Goal: Transaction & Acquisition: Book appointment/travel/reservation

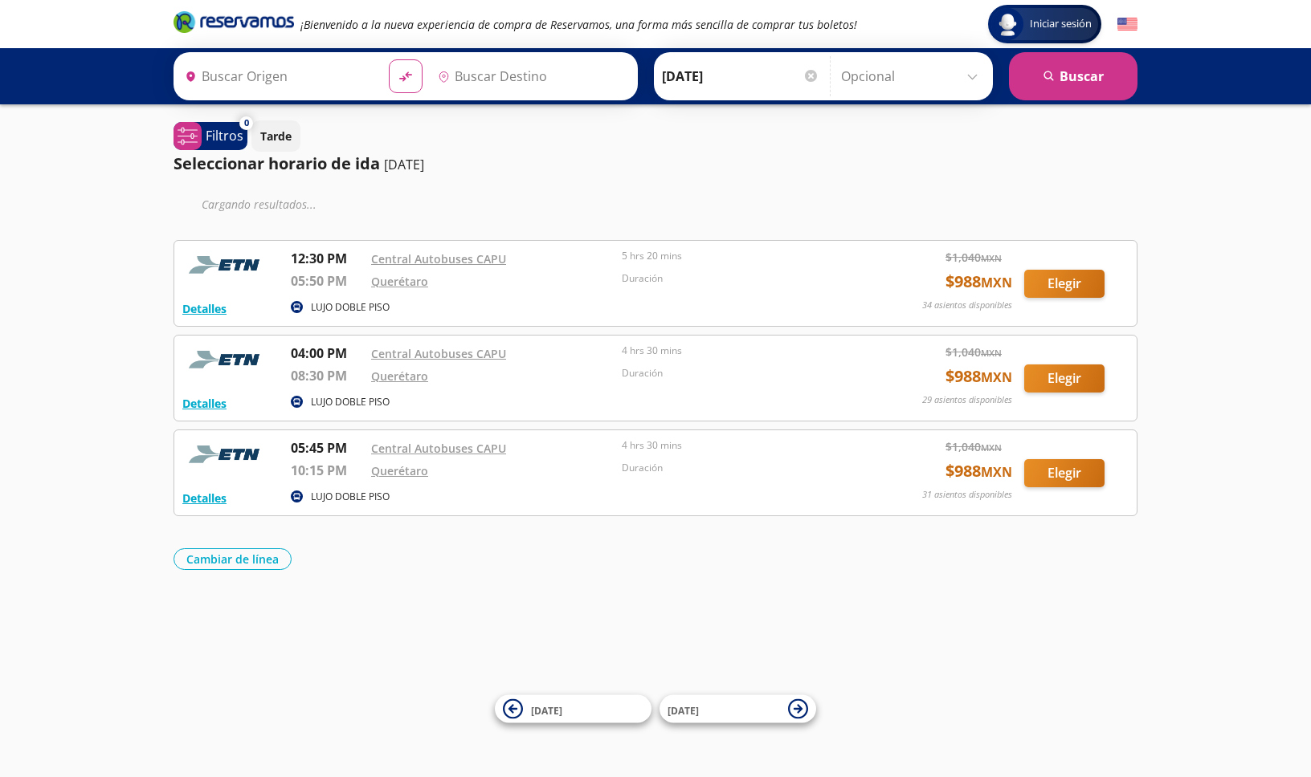
type input "Central Autobuses Capu, [GEOGRAPHIC_DATA]"
type input "Querétaro, Querétaro"
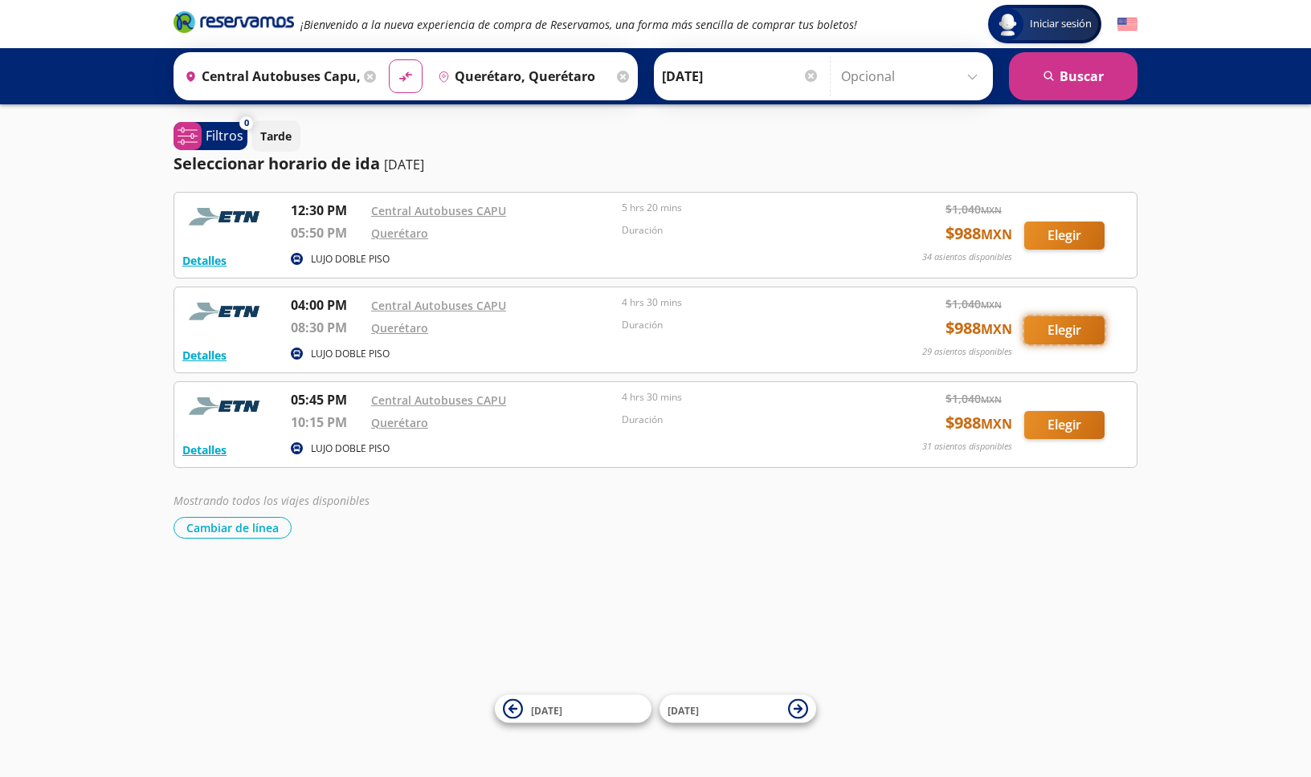
click at [1053, 331] on button "Elegir" at bounding box center [1064, 330] width 80 height 28
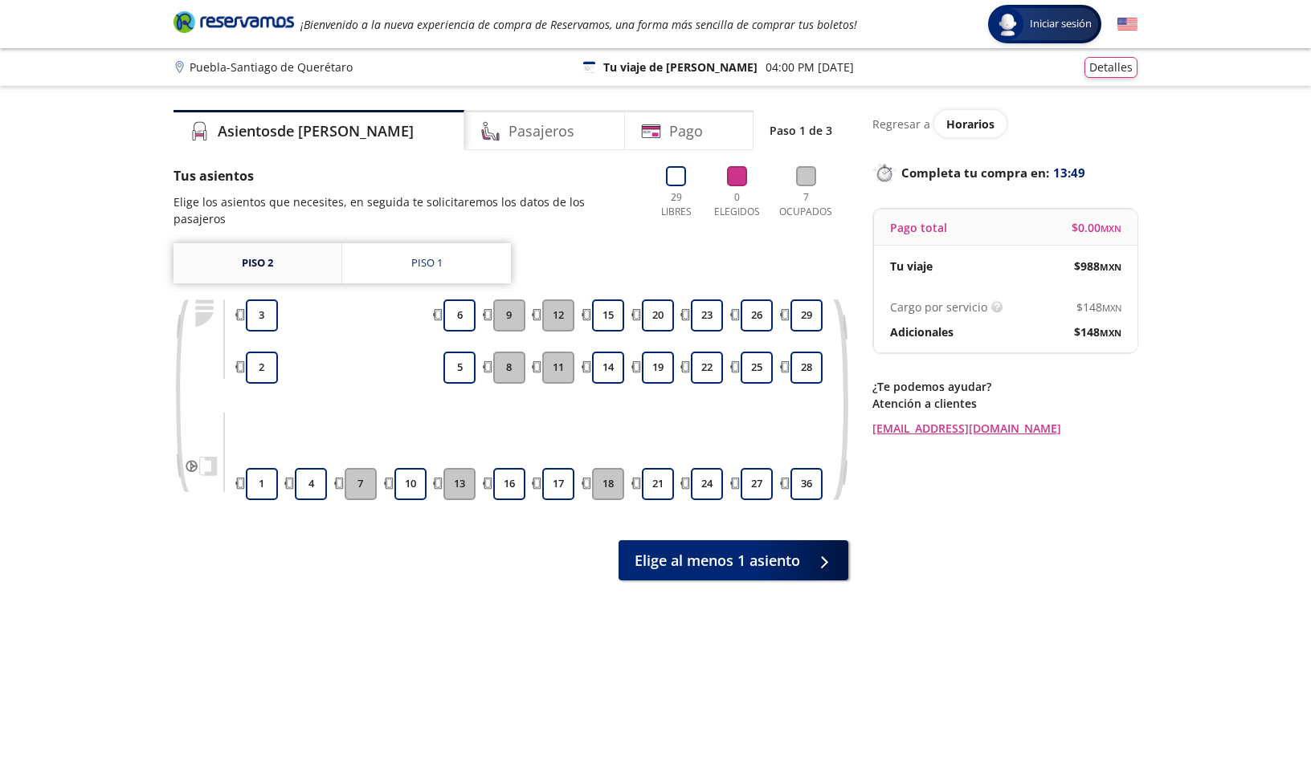
click at [272, 248] on link "Piso 2" at bounding box center [257, 263] width 168 height 40
click at [413, 468] on button "10" at bounding box center [410, 484] width 32 height 32
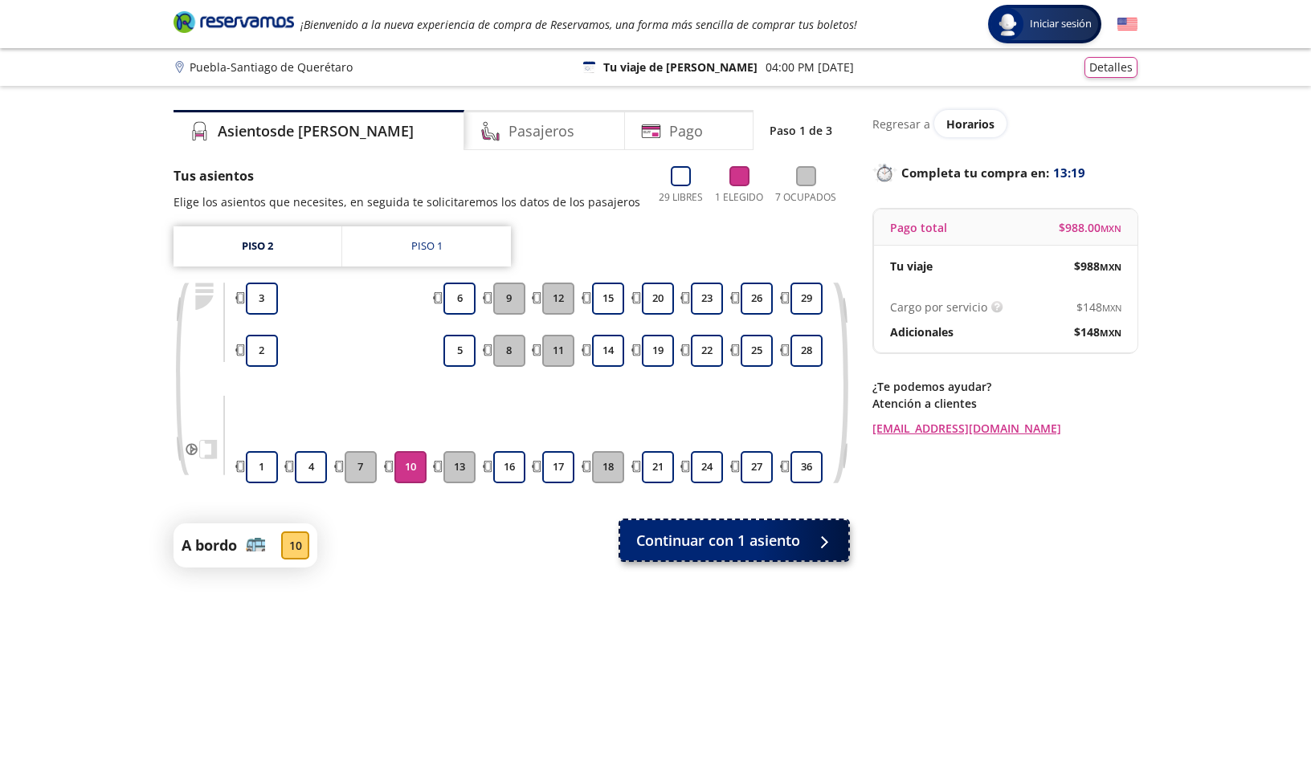
click at [786, 542] on span "Continuar con 1 asiento" at bounding box center [718, 541] width 164 height 22
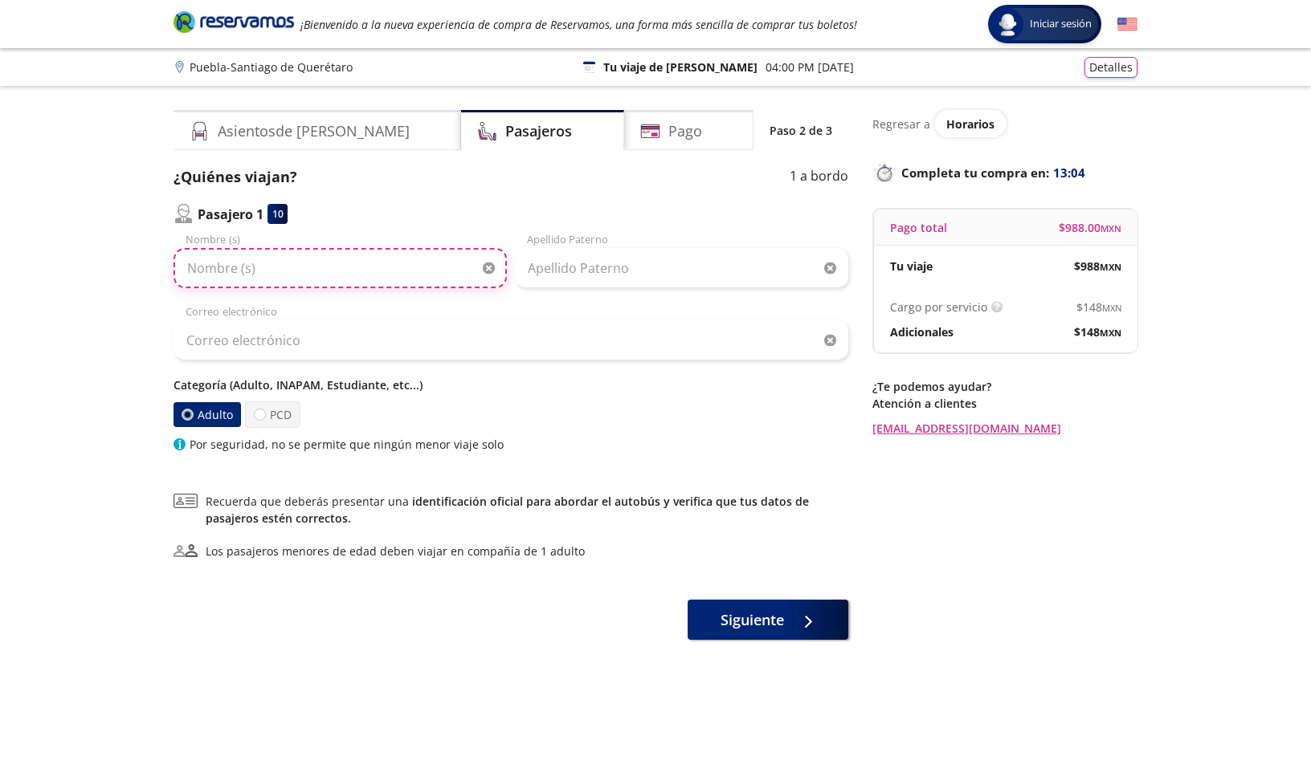
click at [222, 271] on input "Nombre (s)" at bounding box center [339, 268] width 333 height 40
type input "l"
type input "[PERSON_NAME]"
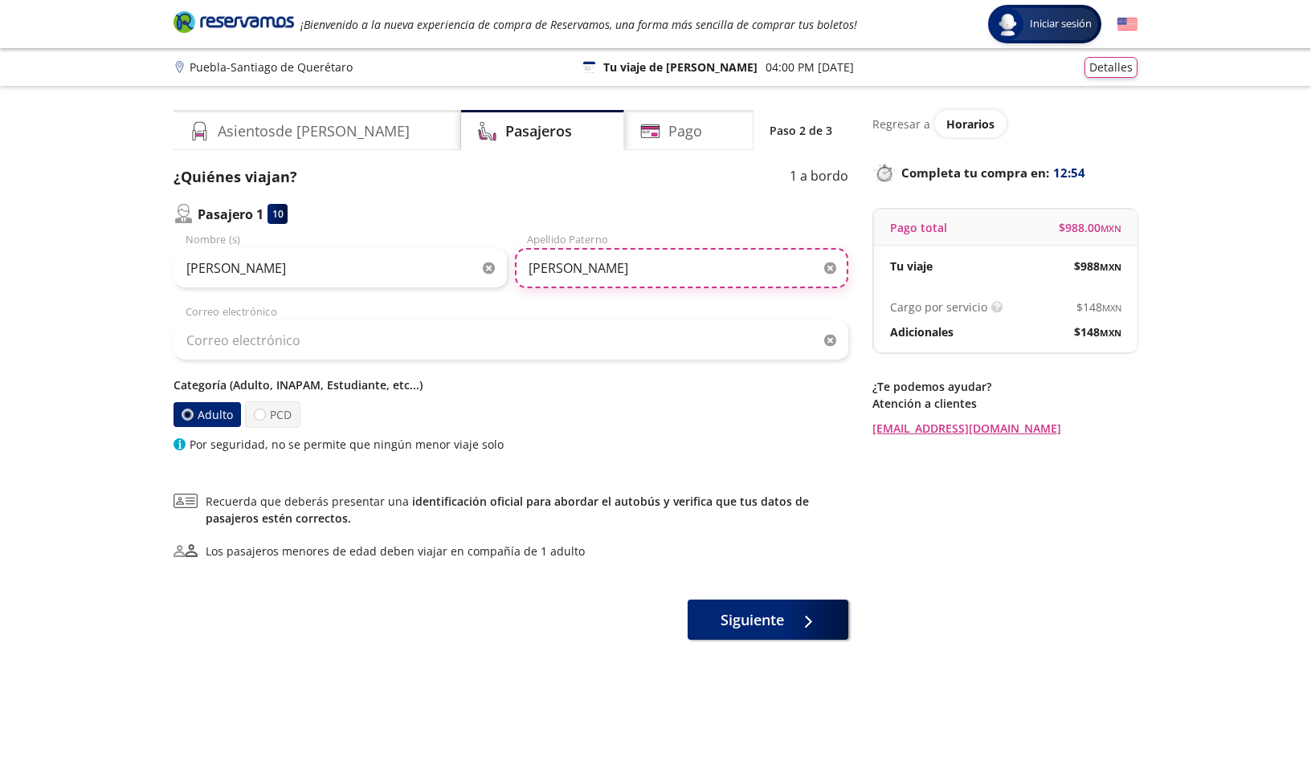
type input "[PERSON_NAME]"
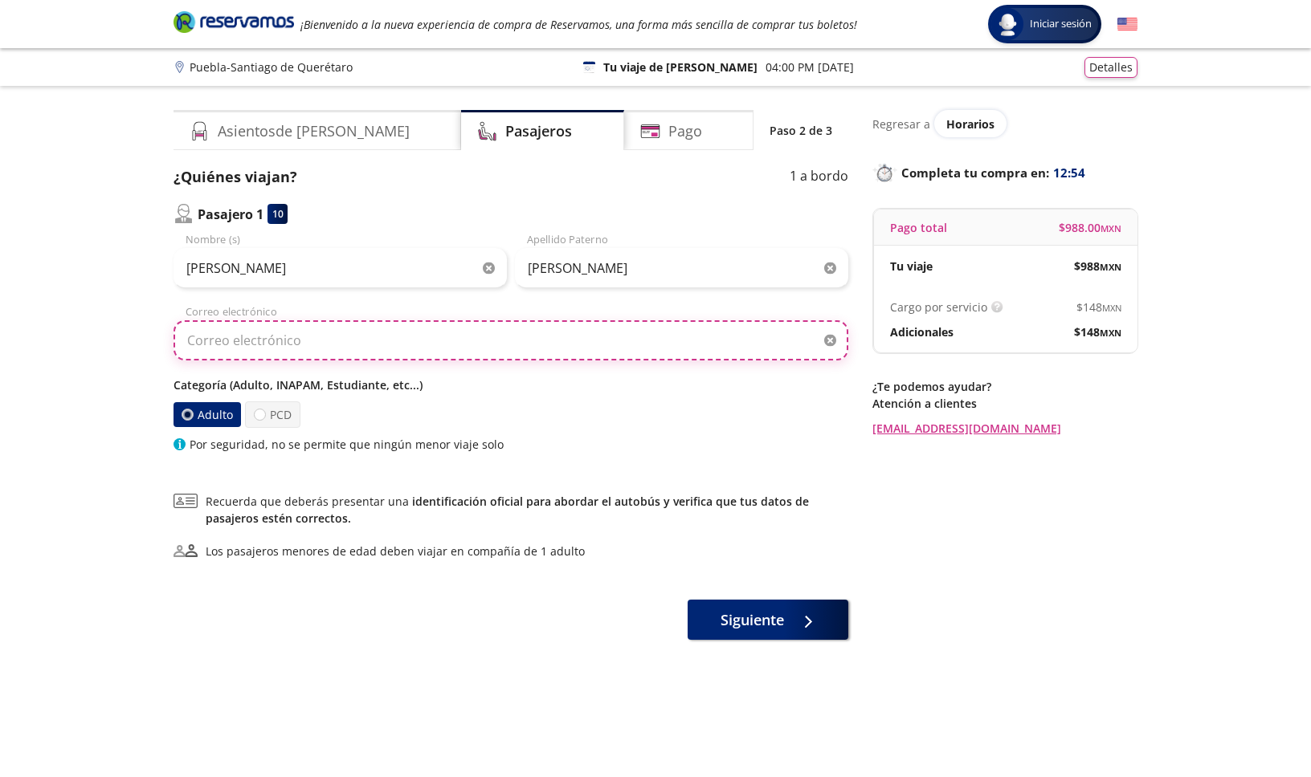
click at [239, 342] on input "Correo electrónico" at bounding box center [510, 340] width 675 height 40
type input "[EMAIL_ADDRESS][DOMAIN_NAME]"
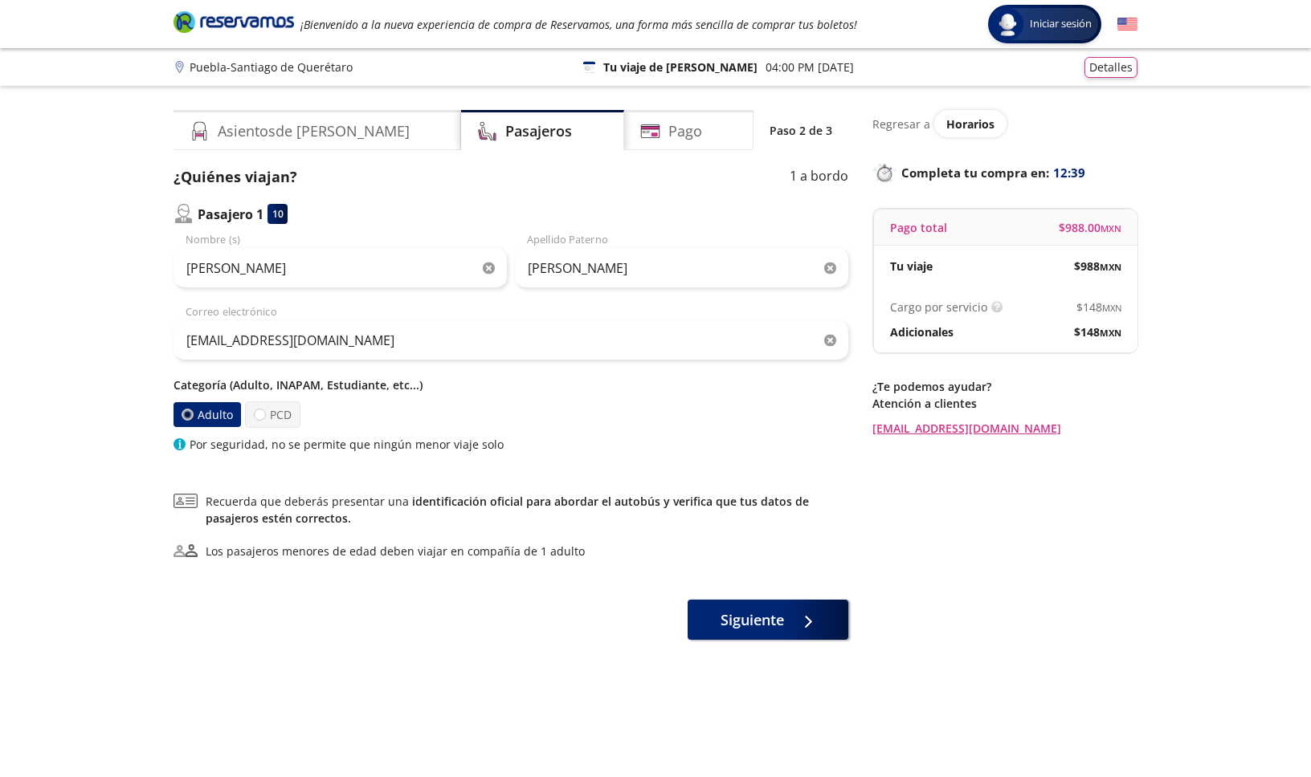
click at [185, 414] on div at bounding box center [188, 415] width 6 height 6
click at [185, 414] on input "Adulto" at bounding box center [187, 415] width 10 height 10
click at [749, 613] on span "Siguiente" at bounding box center [751, 617] width 63 height 22
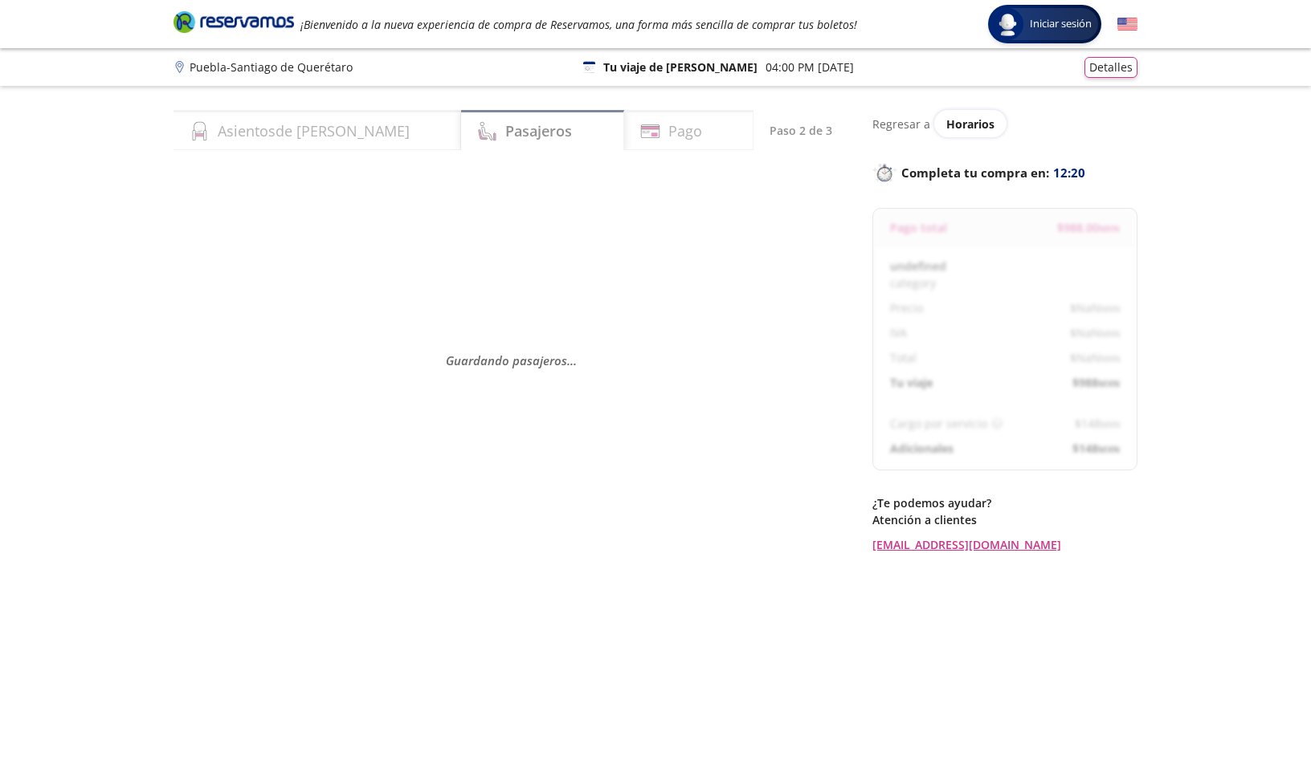
select select "MX"
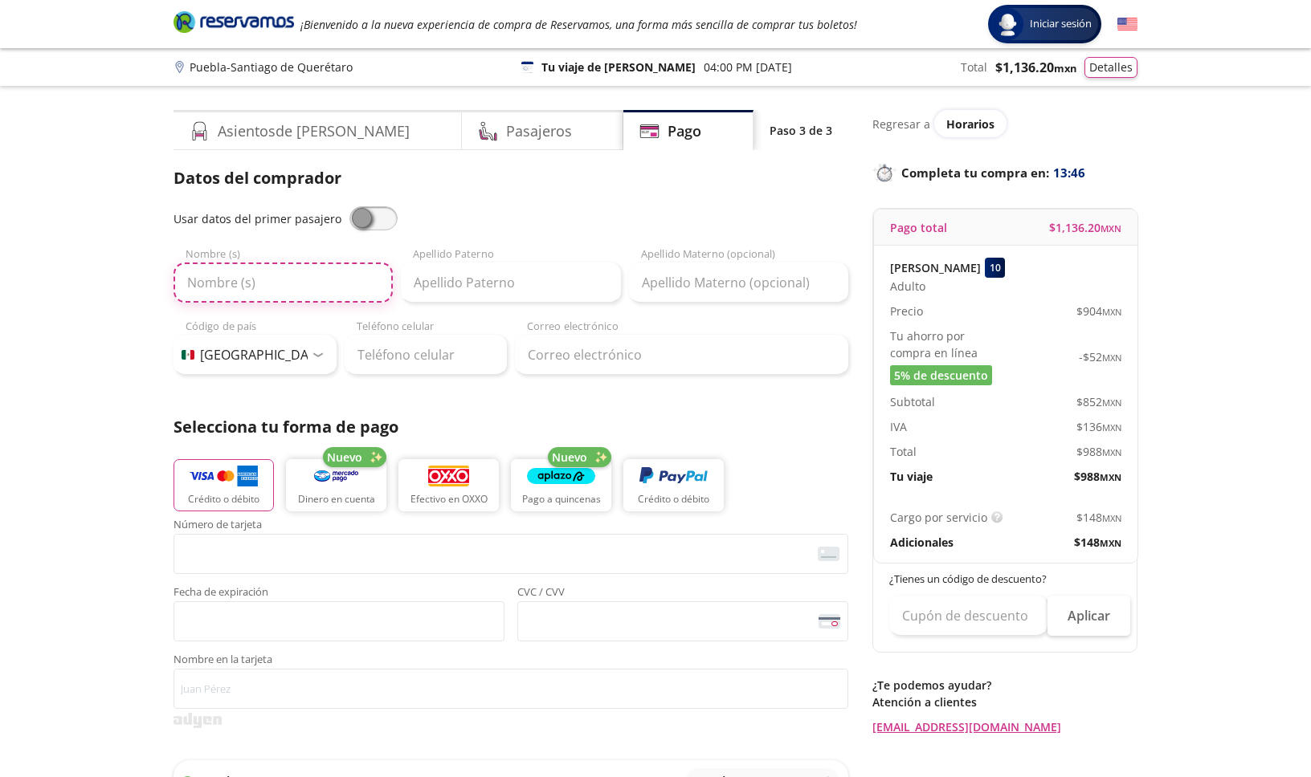
click at [275, 292] on input "Nombre (s)" at bounding box center [282, 283] width 219 height 40
type input "[PERSON_NAME]"
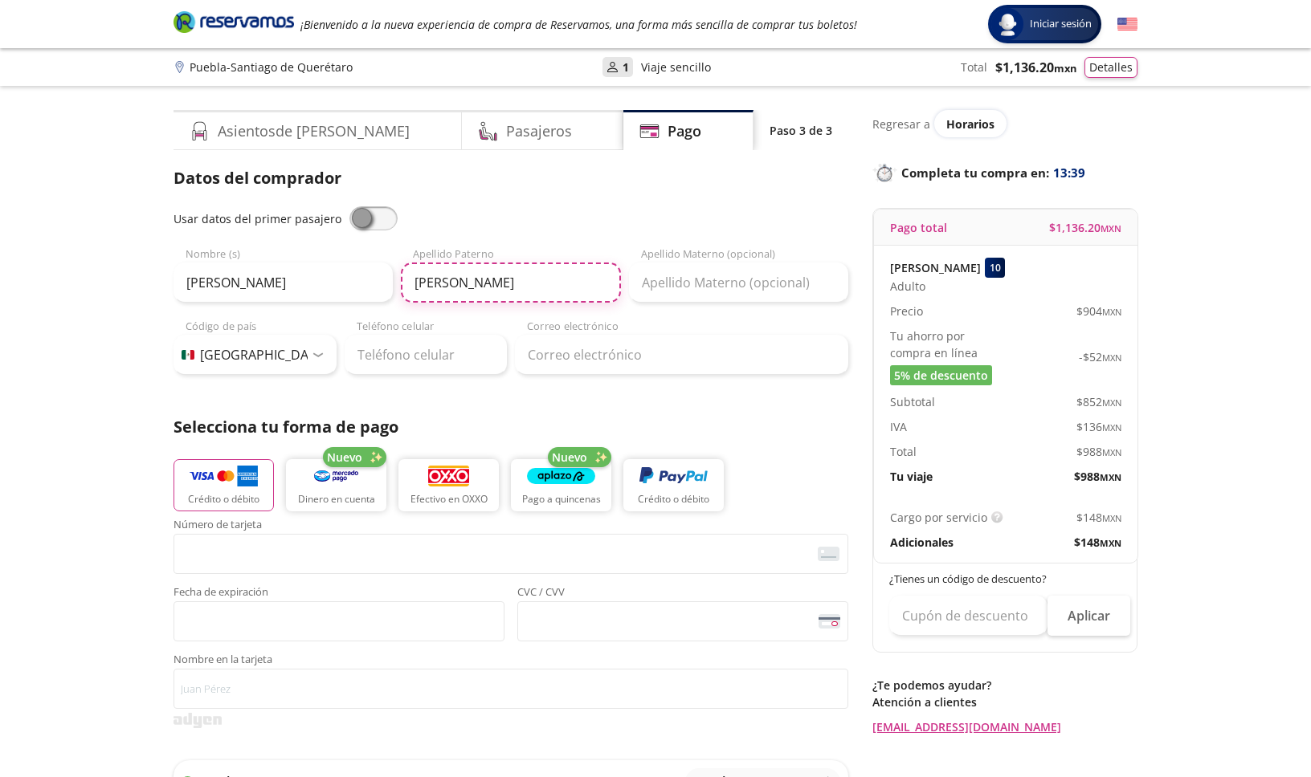
type input "[PERSON_NAME]"
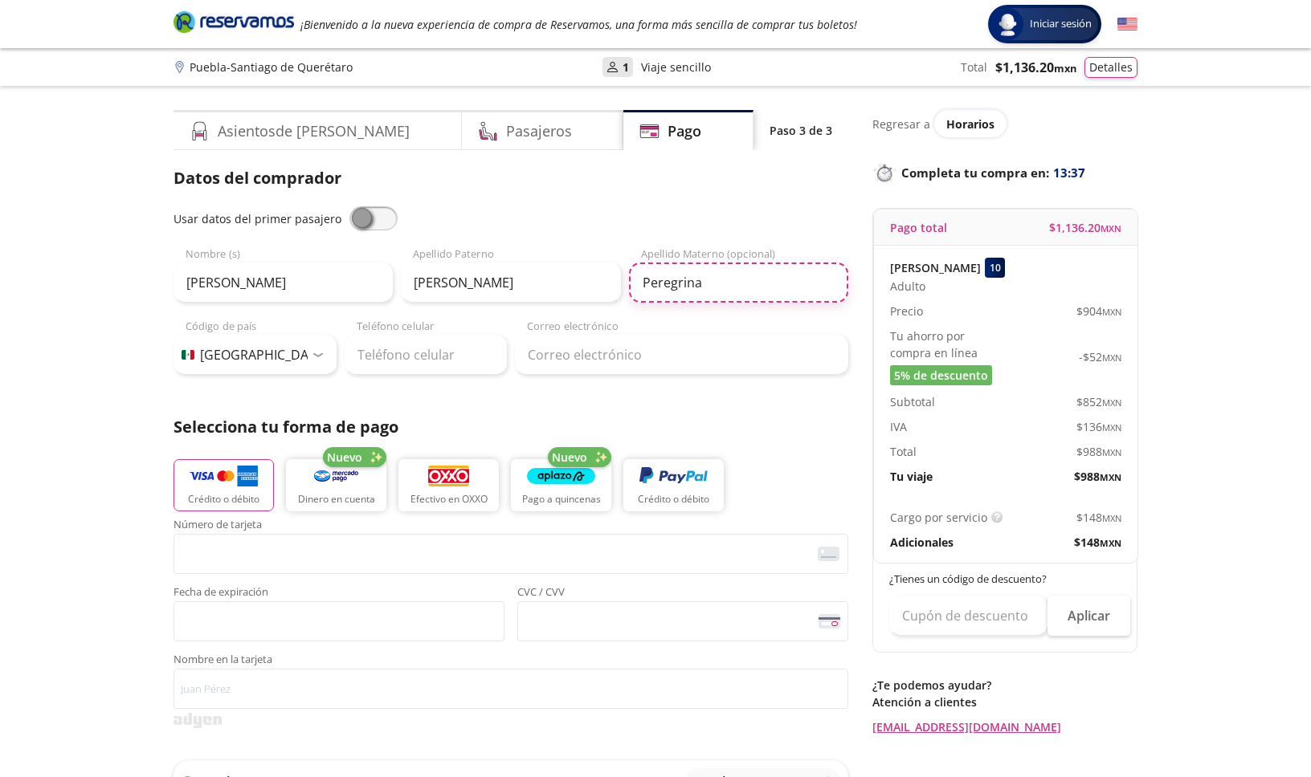
type input "Peregrina"
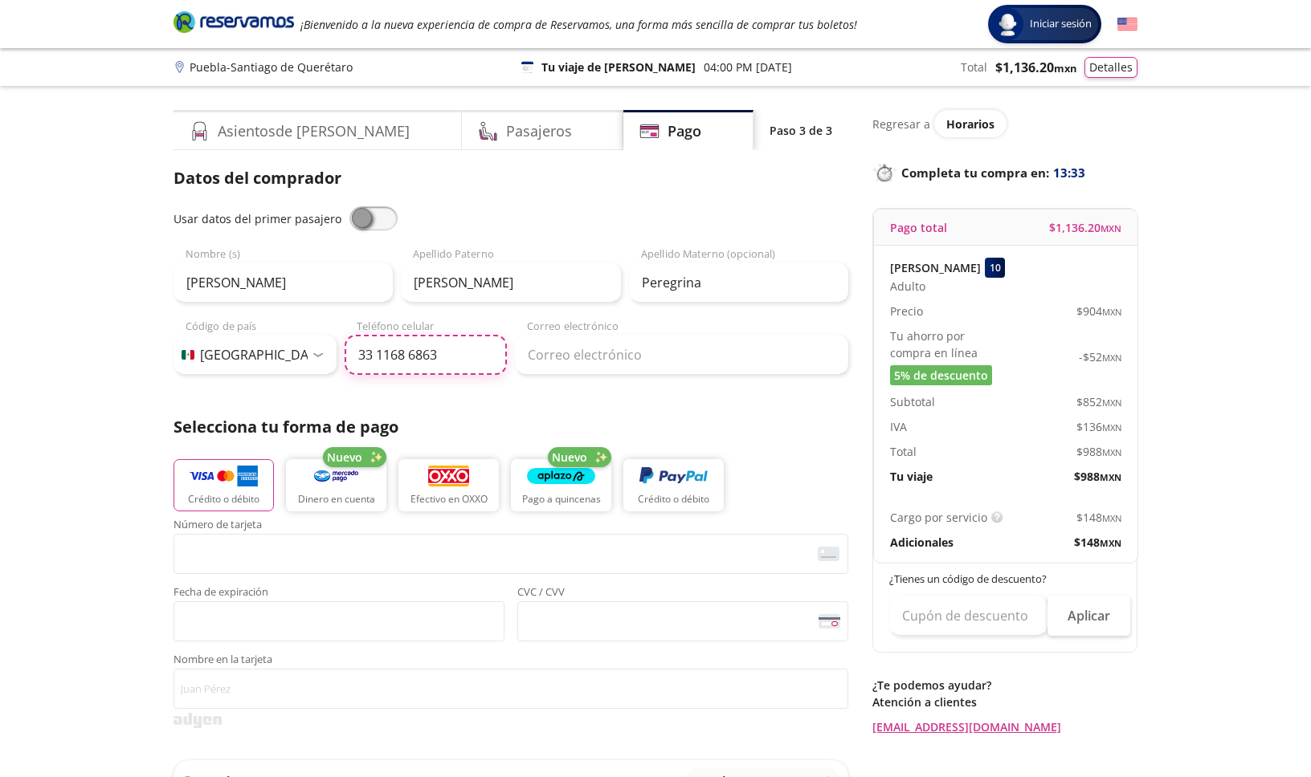
type input "33 1168 6863"
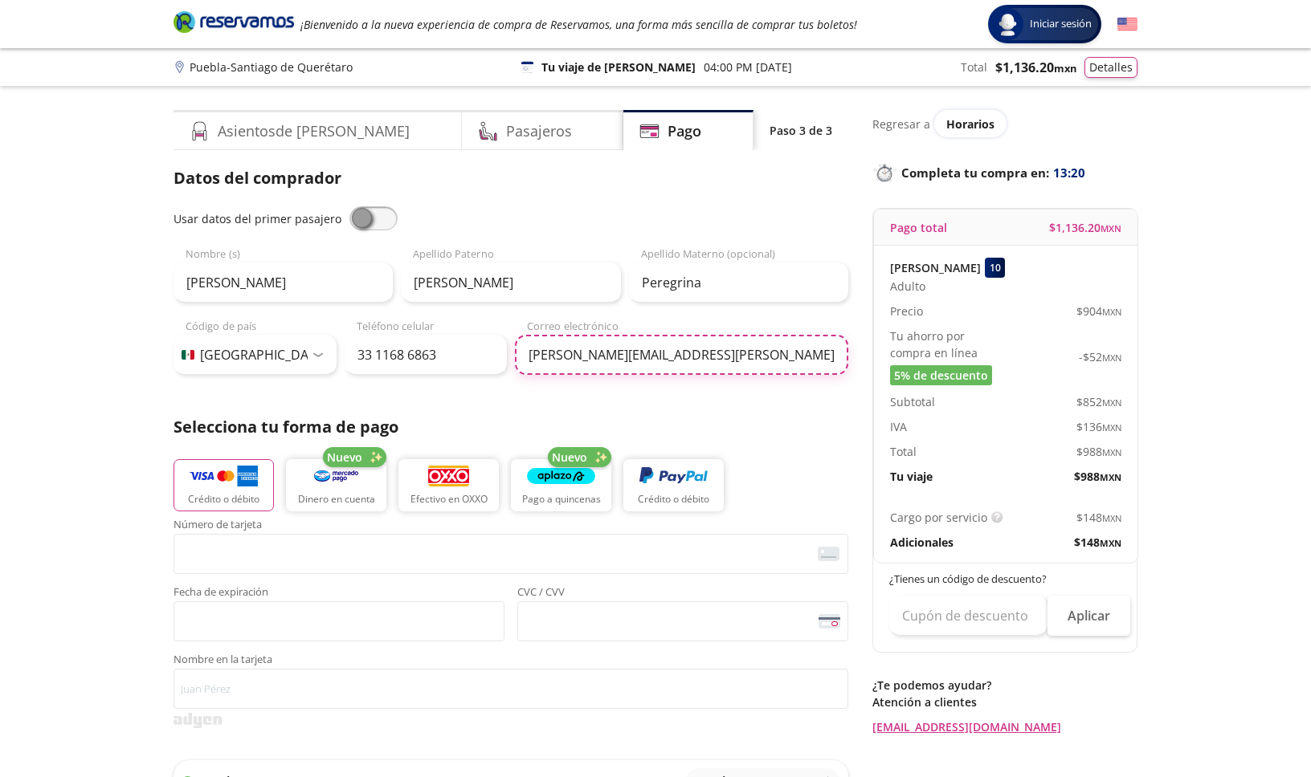
type input "[PERSON_NAME][EMAIL_ADDRESS][PERSON_NAME][PERSON_NAME]."
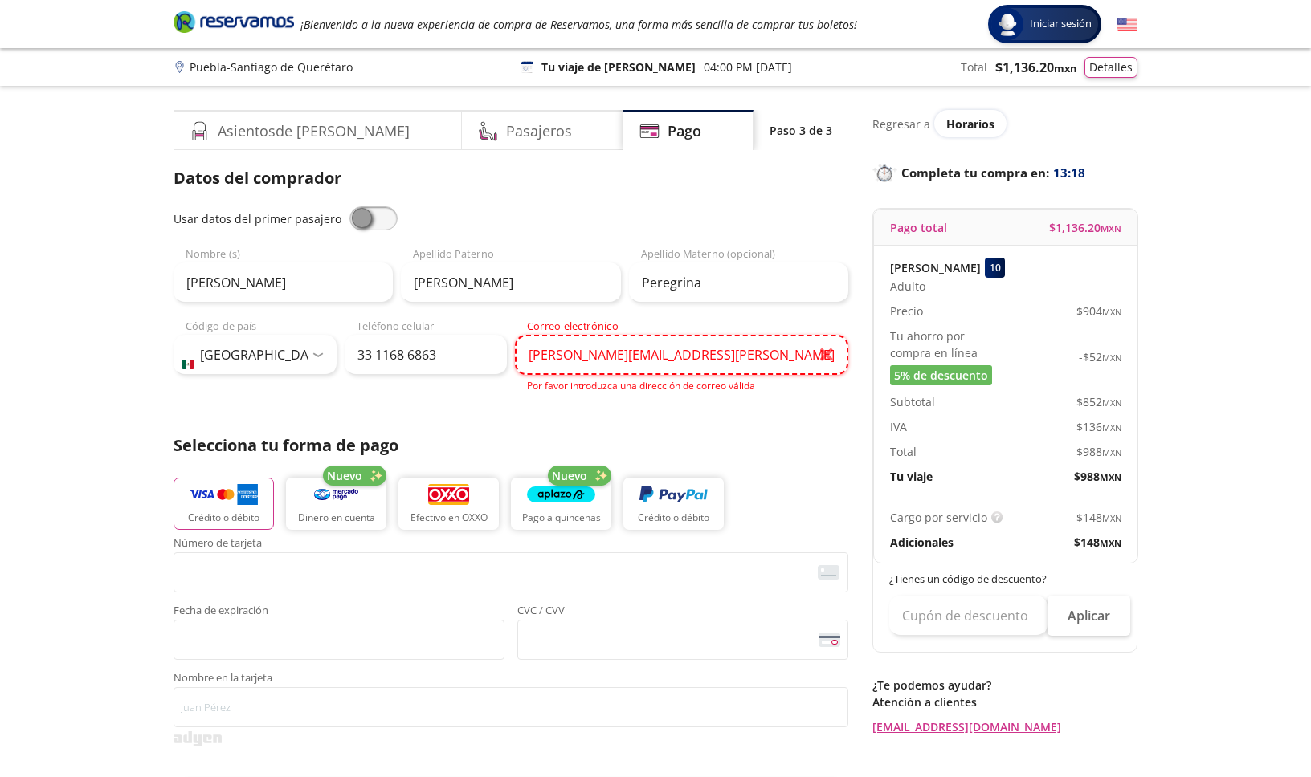
click at [715, 365] on input "[PERSON_NAME][EMAIL_ADDRESS][PERSON_NAME][PERSON_NAME]." at bounding box center [681, 355] width 333 height 40
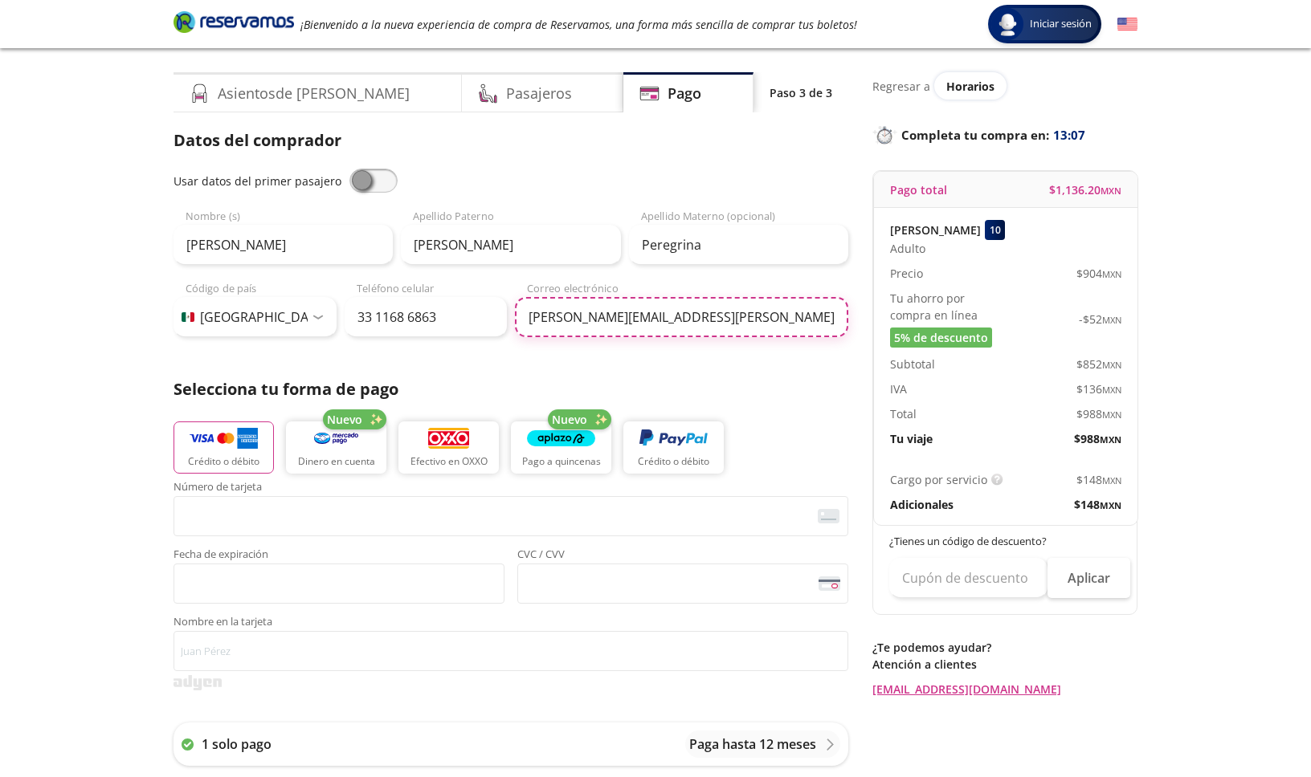
scroll to position [36, 0]
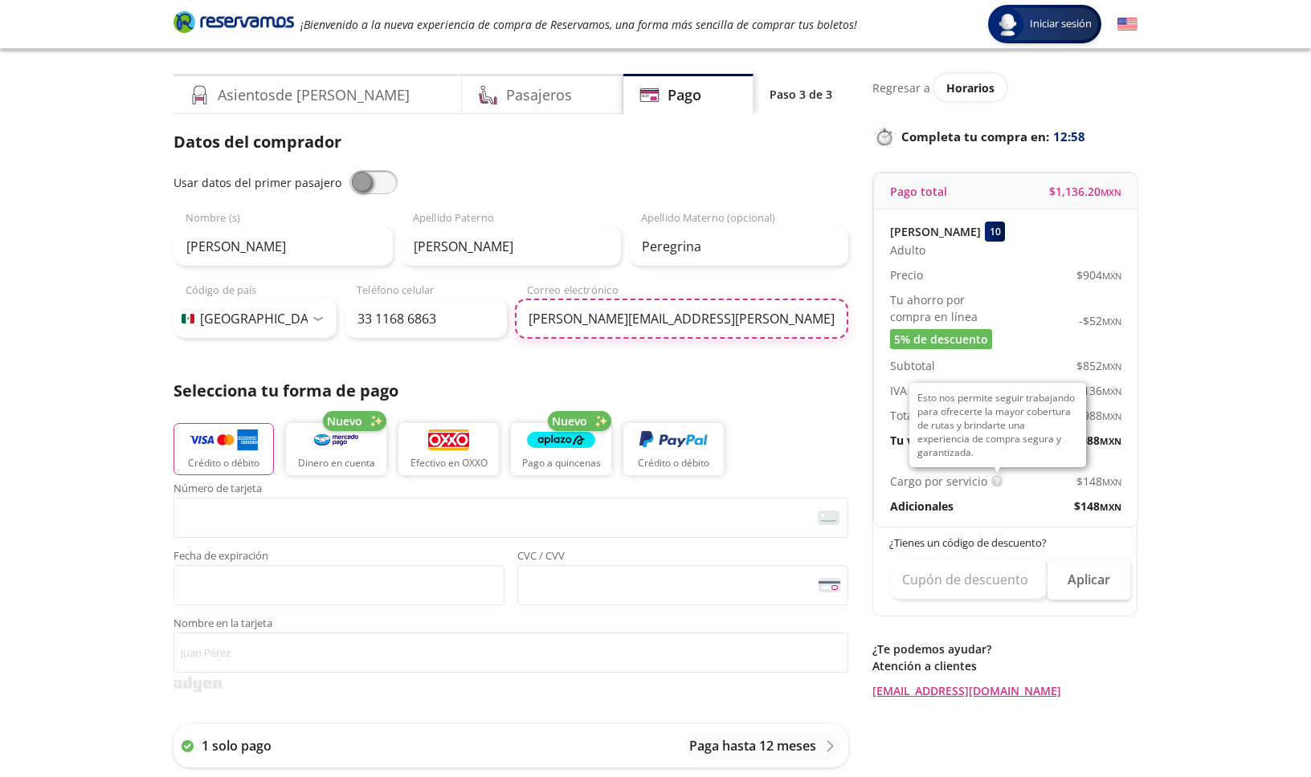
type input "[PERSON_NAME][EMAIL_ADDRESS][PERSON_NAME][PERSON_NAME][DOMAIN_NAME]"
click at [994, 481] on img at bounding box center [997, 481] width 12 height 12
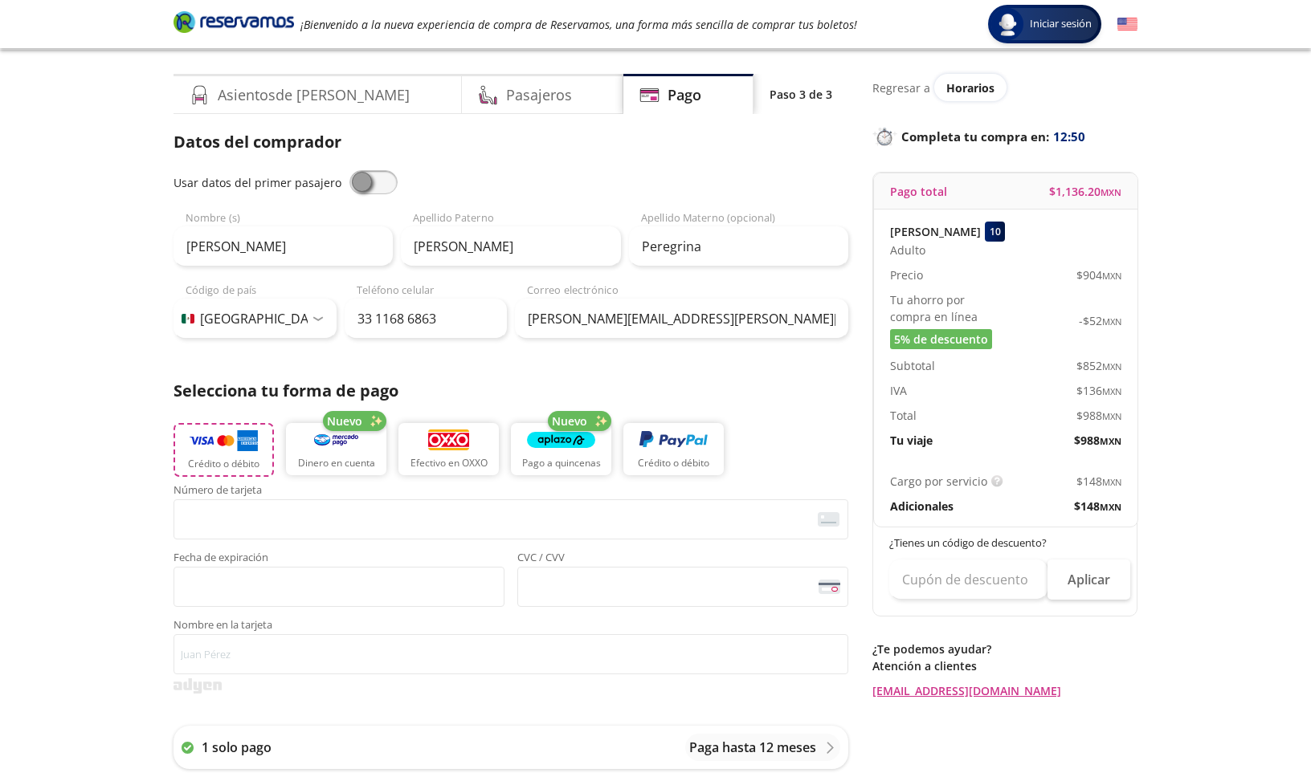
click at [226, 442] on img "button" at bounding box center [224, 441] width 68 height 24
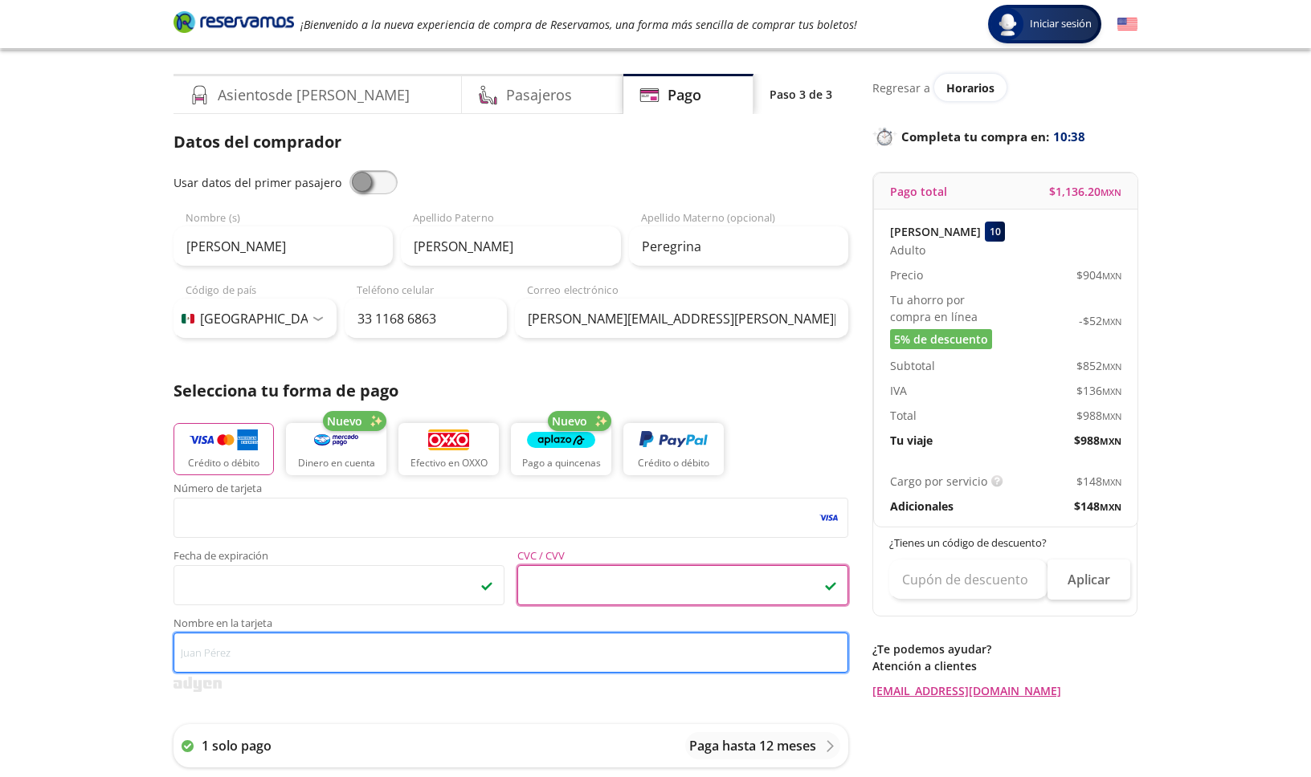
click at [353, 658] on input "Nombre en la tarjeta" at bounding box center [510, 653] width 675 height 40
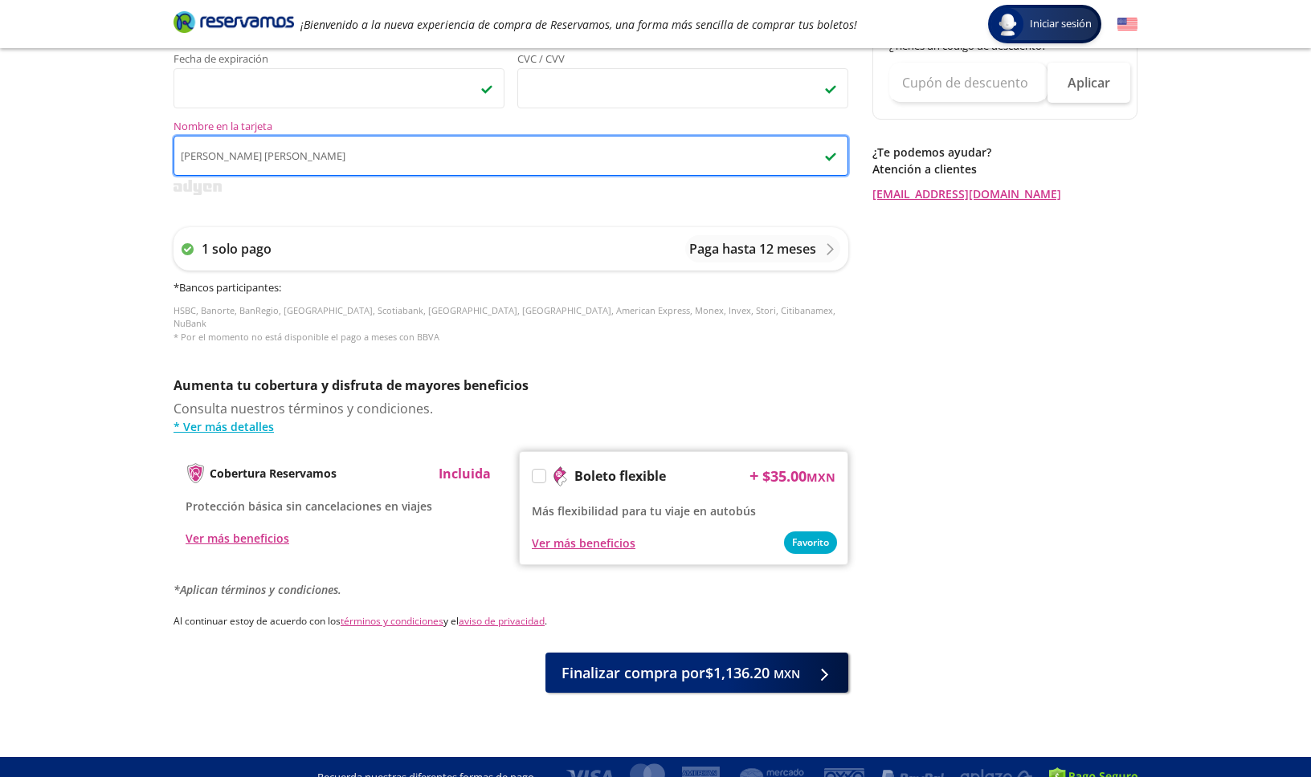
scroll to position [536, 0]
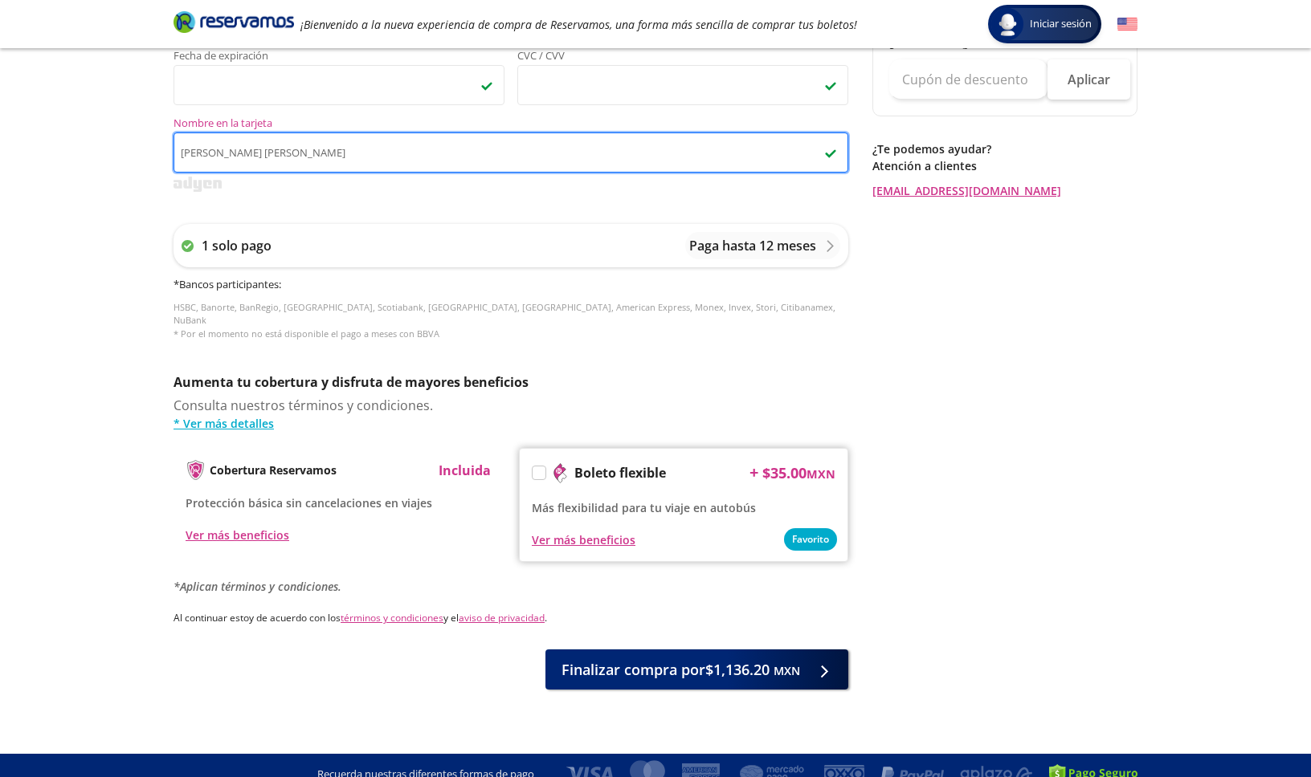
type input "[PERSON_NAME] [PERSON_NAME]"
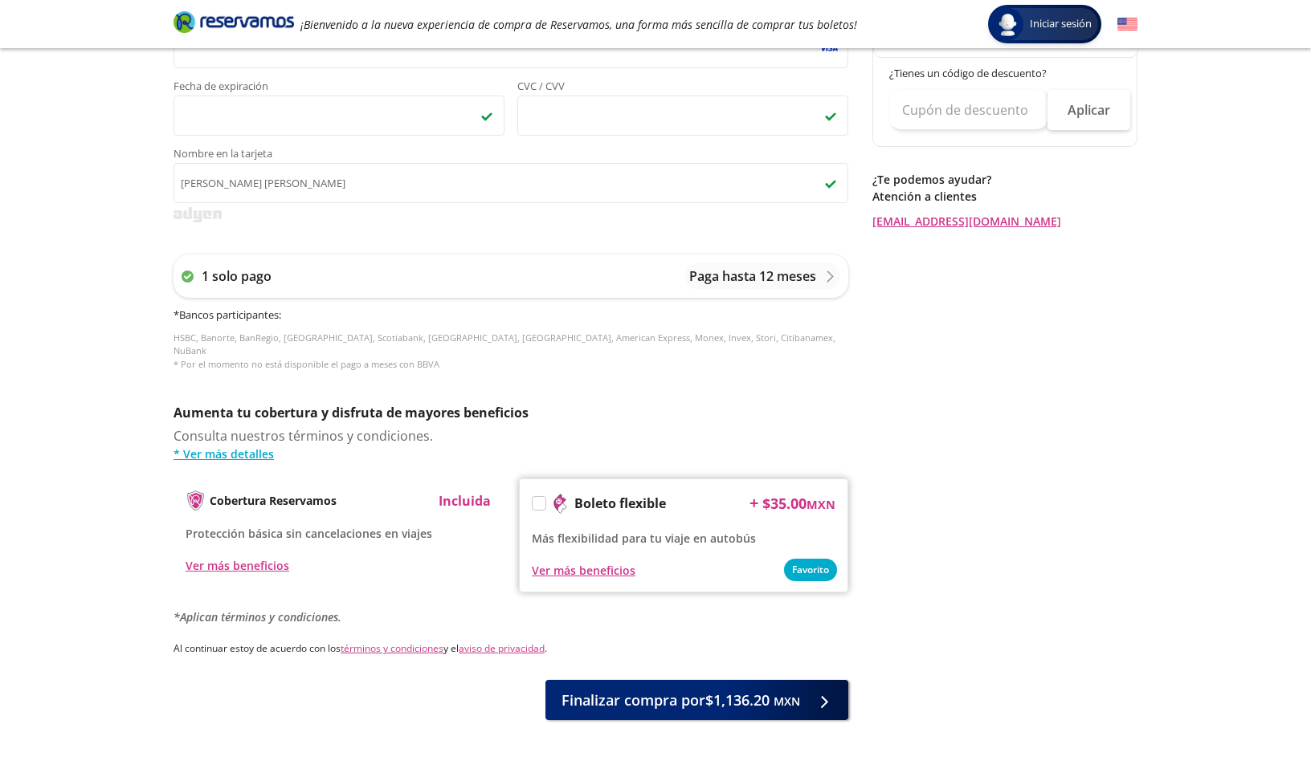
scroll to position [509, 0]
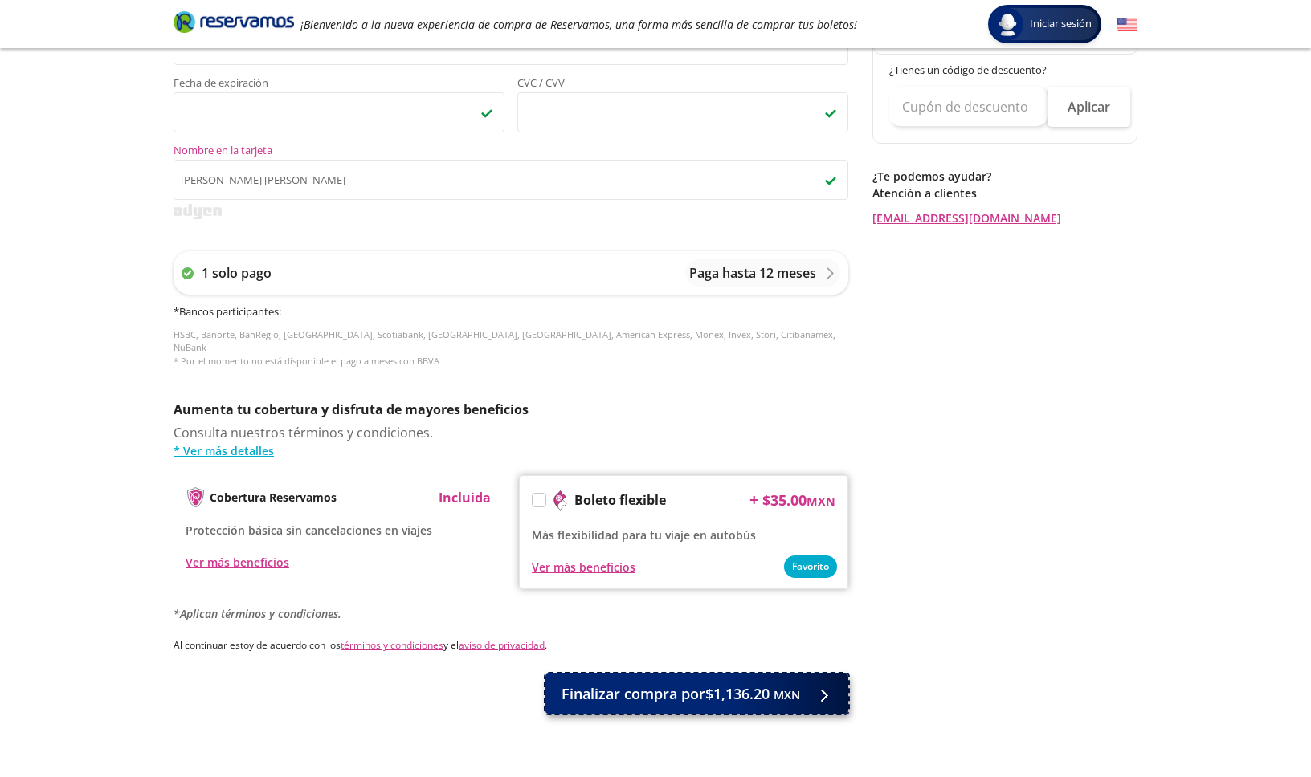
click at [728, 684] on span "Finalizar compra por $1,136.20 MXN" at bounding box center [680, 694] width 239 height 22
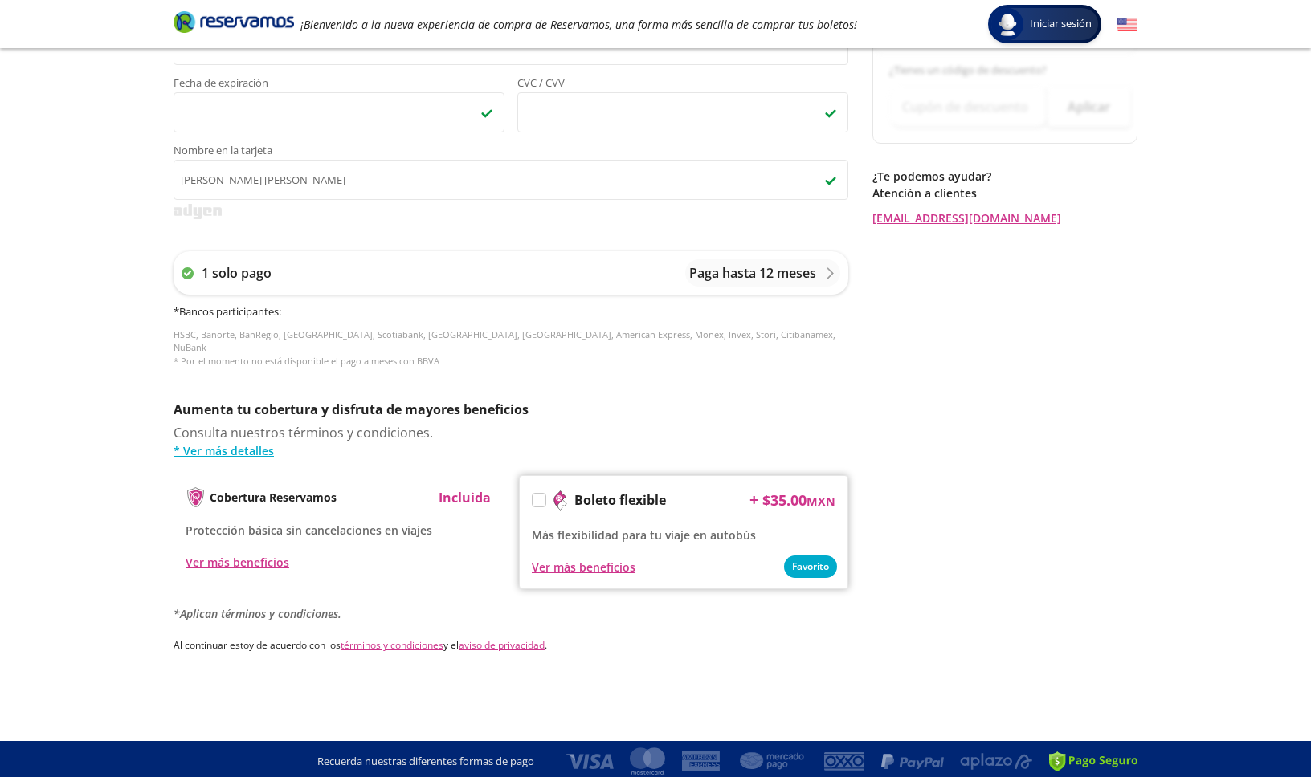
scroll to position [0, 0]
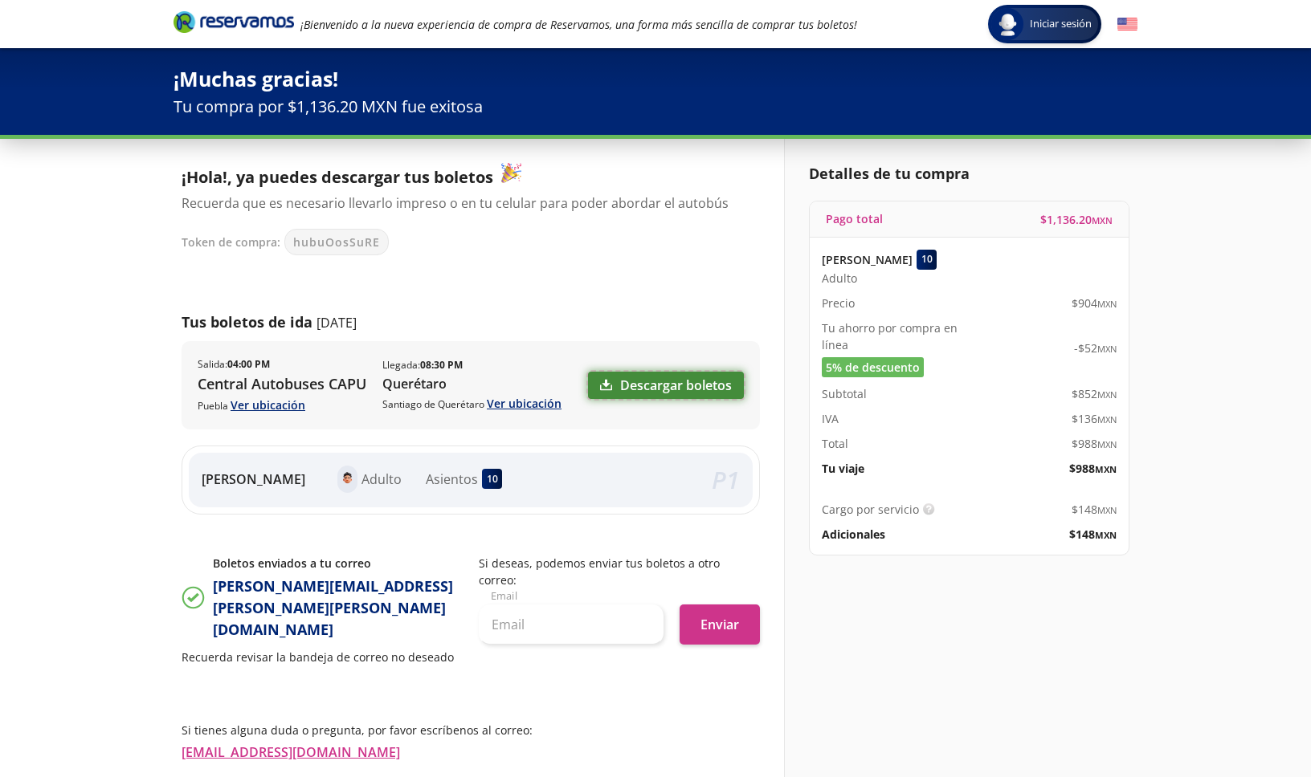
click at [695, 389] on link "Descargar boletos" at bounding box center [666, 385] width 156 height 27
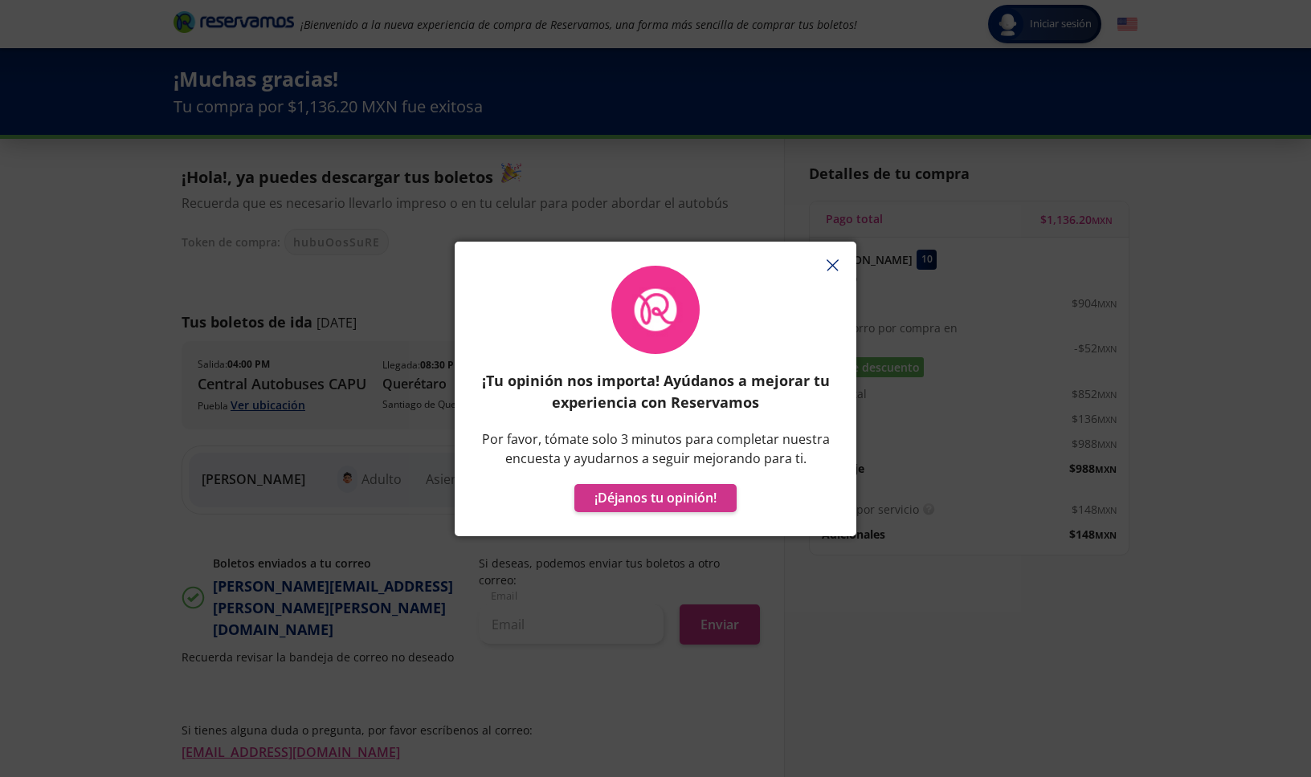
click at [832, 266] on line "button" at bounding box center [831, 265] width 10 height 10
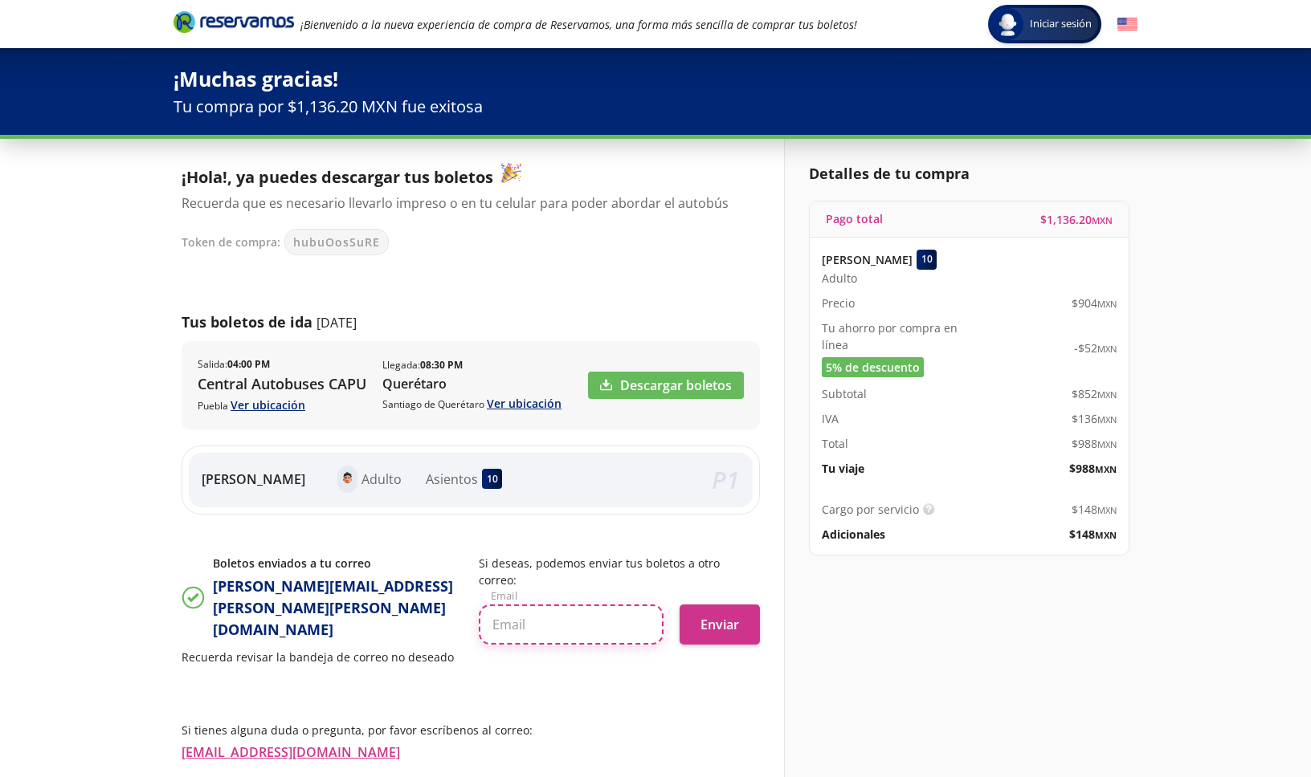
click at [527, 605] on input "text" at bounding box center [571, 625] width 185 height 40
type input "[PERSON_NAME][EMAIL_ADDRESS][PERSON_NAME][DOMAIN_NAME]"
click at [705, 621] on button "Enviar" at bounding box center [719, 625] width 80 height 40
